Goal: Information Seeking & Learning: Learn about a topic

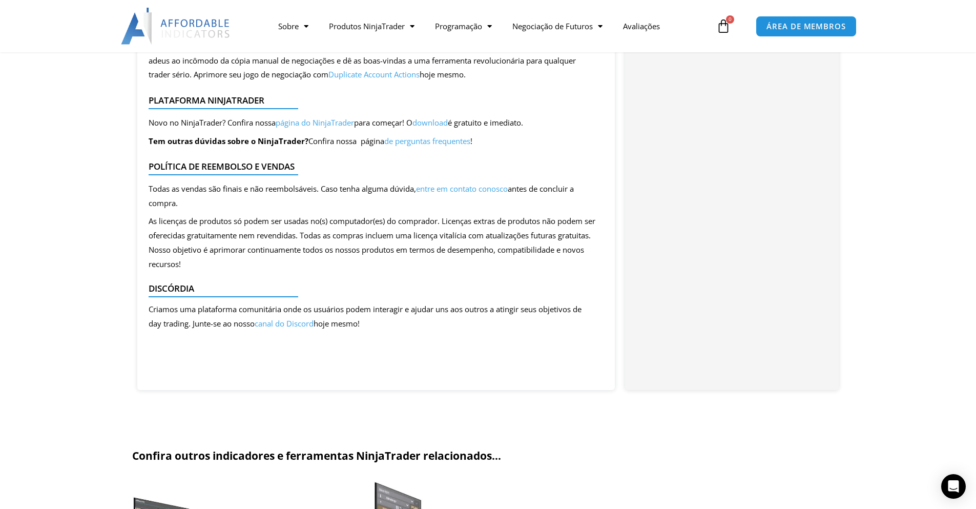
scroll to position [1179, 0]
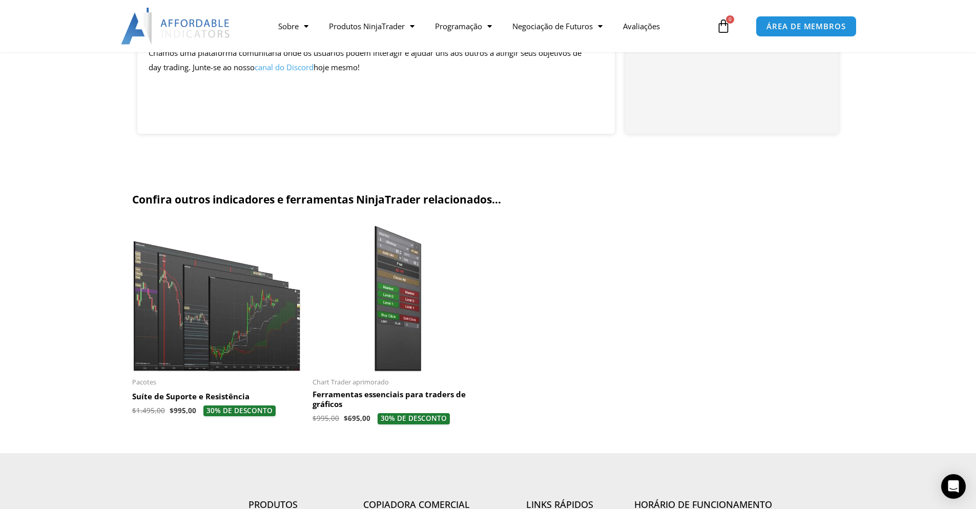
click at [182, 397] on font "Suíte de Suporte e Resistência" at bounding box center [190, 396] width 117 height 10
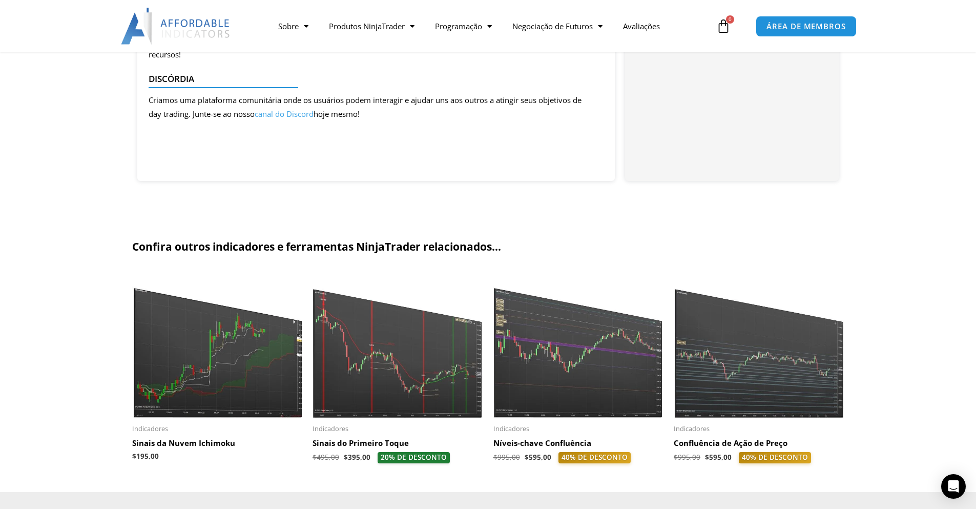
scroll to position [1076, 0]
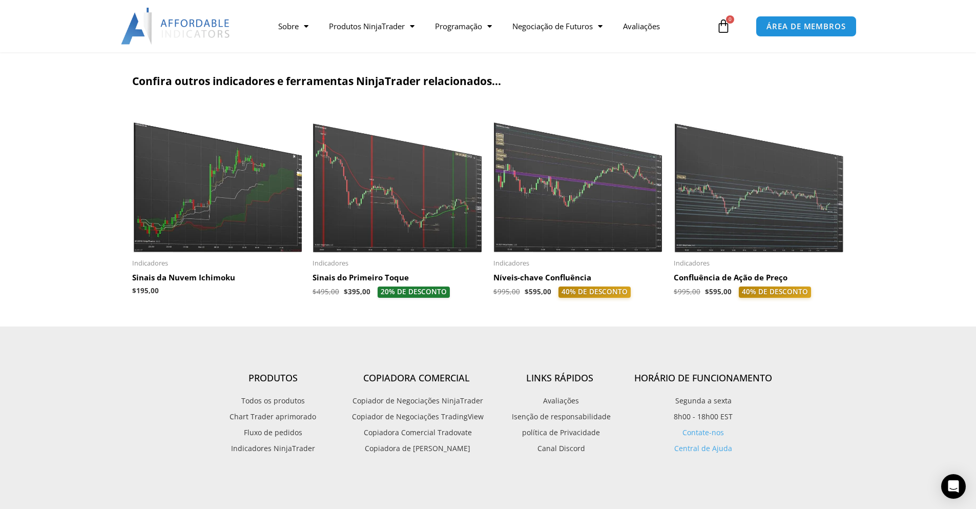
click at [791, 200] on img at bounding box center [759, 179] width 171 height 147
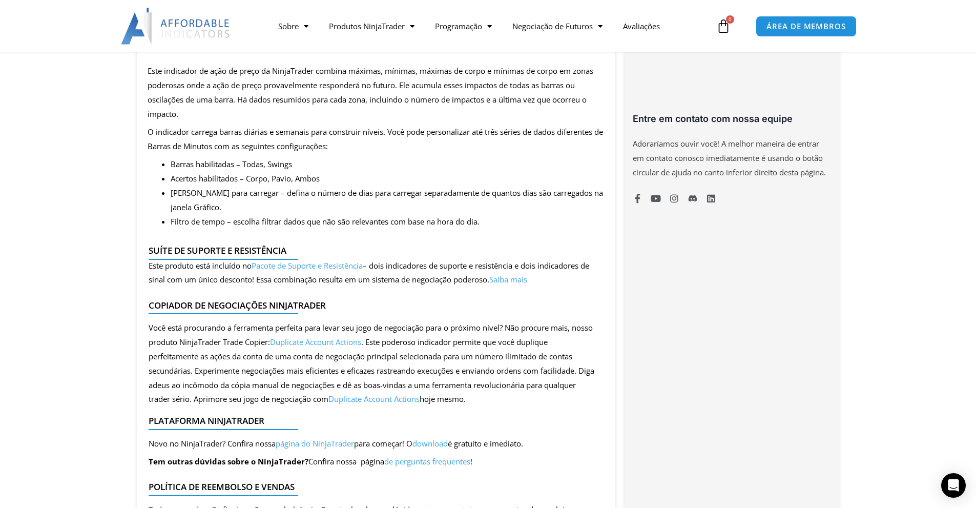
scroll to position [564, 0]
